Goal: Task Accomplishment & Management: Use online tool/utility

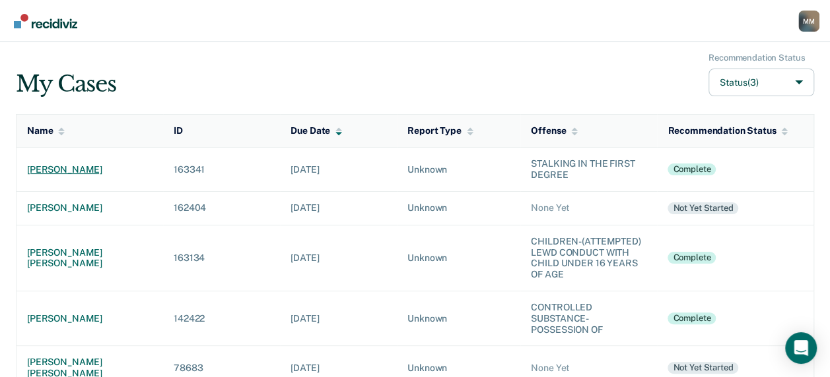
click at [114, 170] on div "[PERSON_NAME]" at bounding box center [89, 169] width 125 height 11
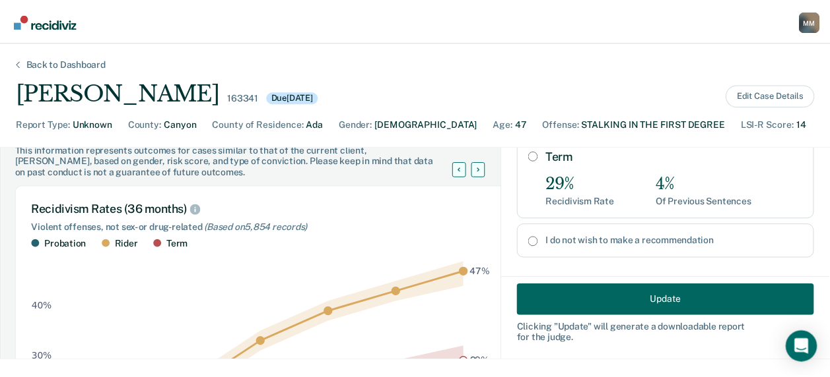
scroll to position [66, 0]
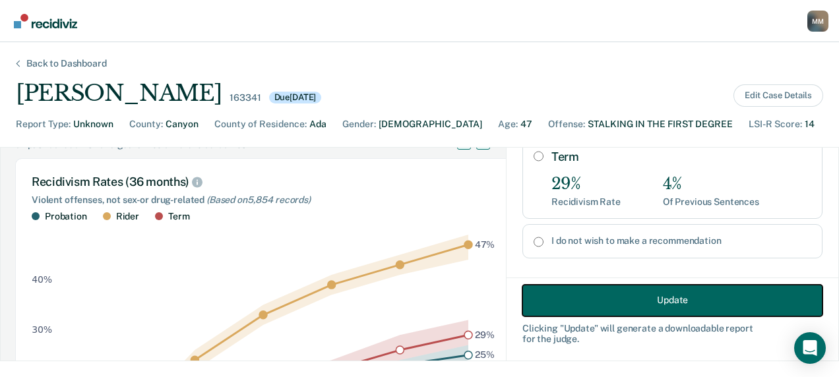
click at [657, 304] on button "Update" at bounding box center [673, 300] width 300 height 32
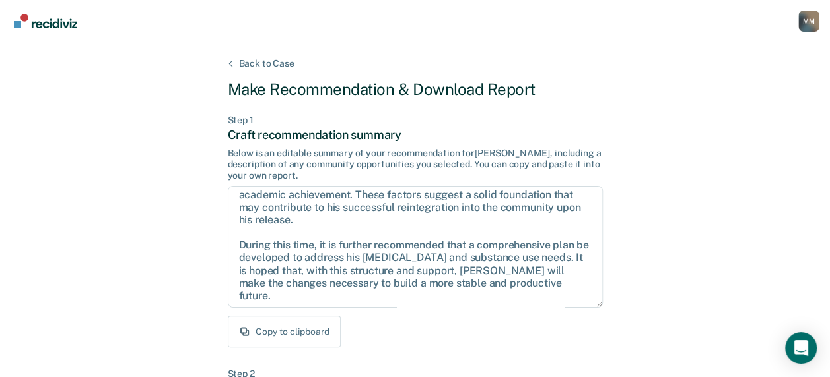
scroll to position [84, 0]
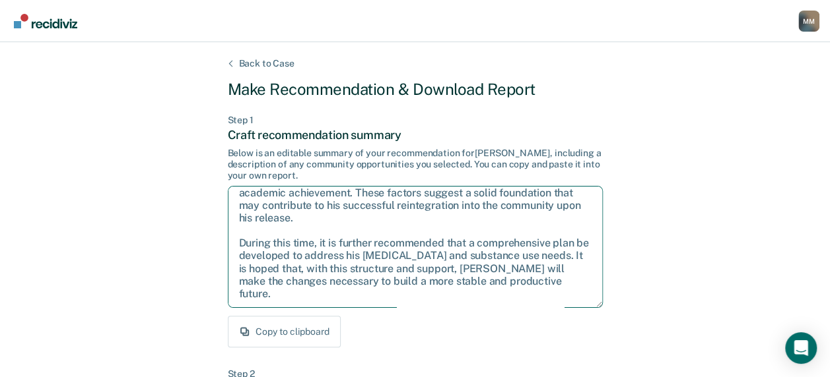
drag, startPoint x: 240, startPoint y: 244, endPoint x: 285, endPoint y: 292, distance: 65.8
click at [285, 292] on textarea "Given the circumstances of this case, it is recommended that [PERSON_NAME] be s…" at bounding box center [415, 247] width 375 height 122
